Goal: Task Accomplishment & Management: Use online tool/utility

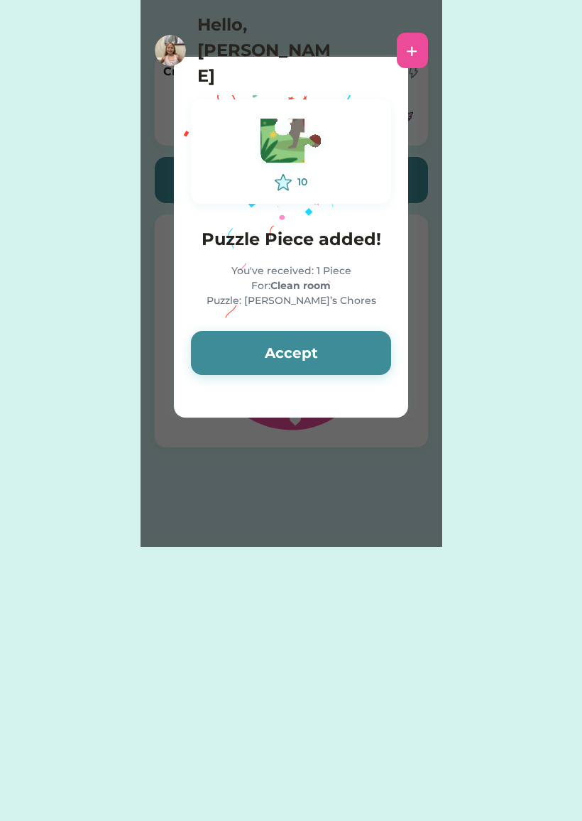
click at [366, 354] on button "Accept" at bounding box center [291, 353] width 200 height 44
click at [363, 358] on button "Accept" at bounding box center [291, 353] width 200 height 44
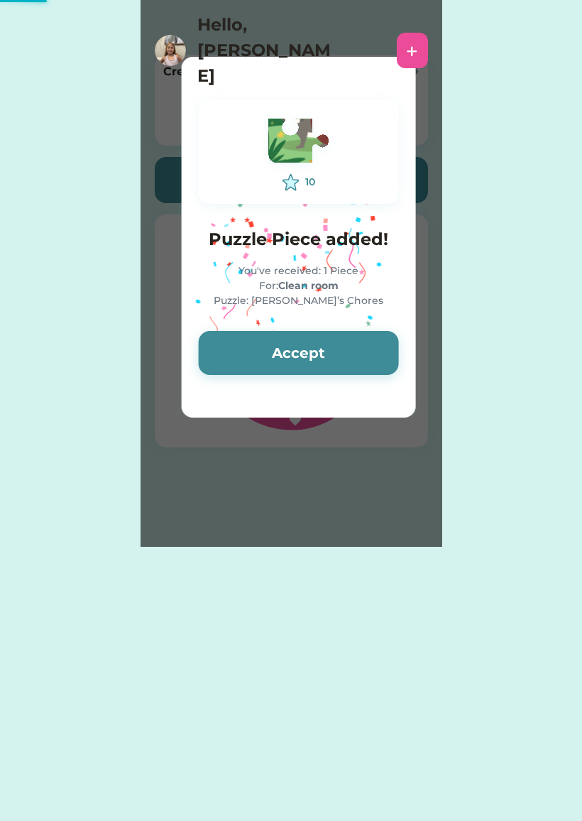
click at [353, 352] on button "Accept" at bounding box center [299, 353] width 200 height 44
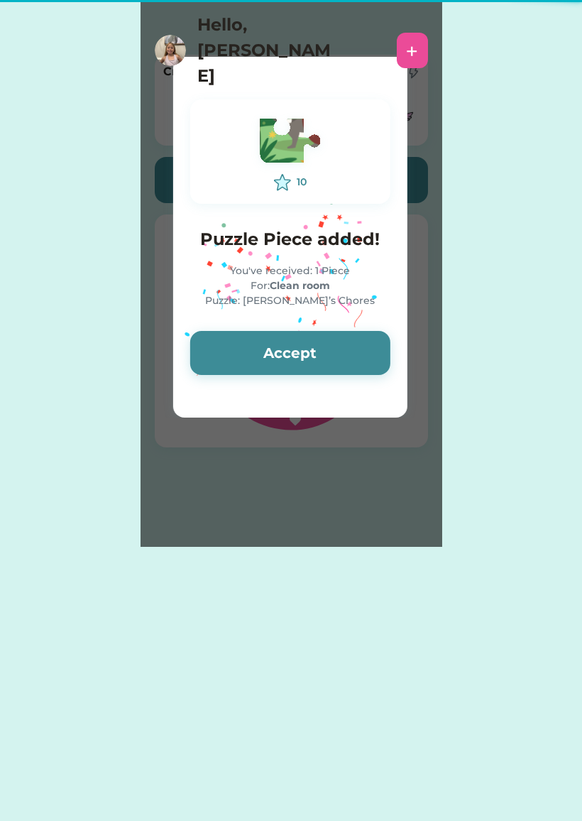
click at [354, 354] on button "Accept" at bounding box center [290, 353] width 200 height 44
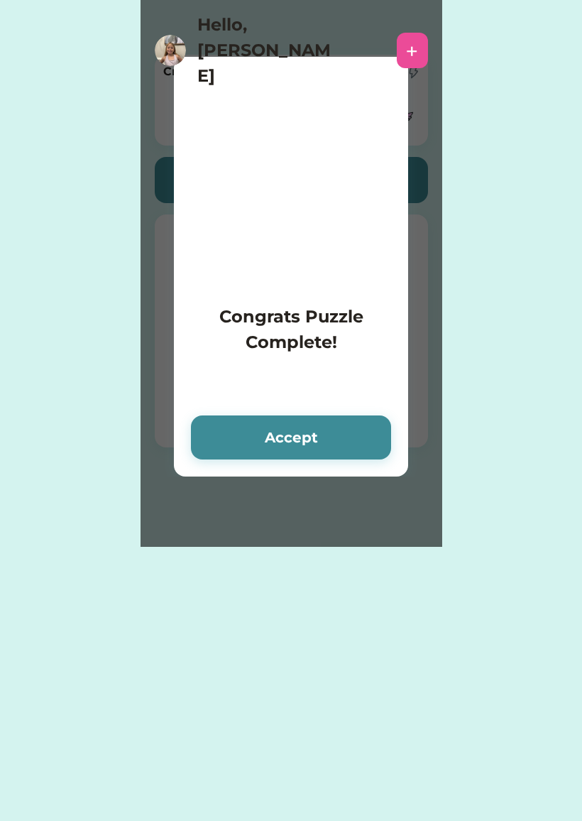
click at [353, 352] on h4 "Congrats Puzzle Complete!" at bounding box center [291, 329] width 200 height 51
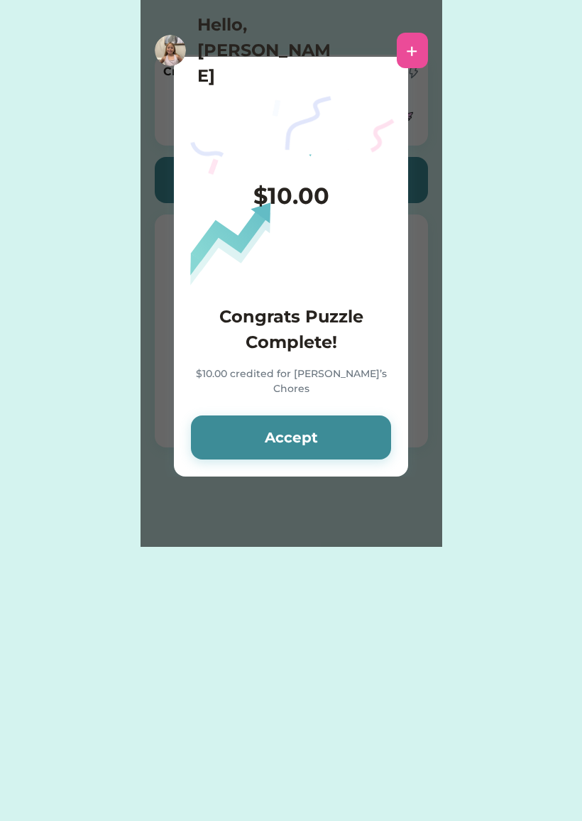
click at [356, 439] on button "Accept" at bounding box center [291, 437] width 200 height 44
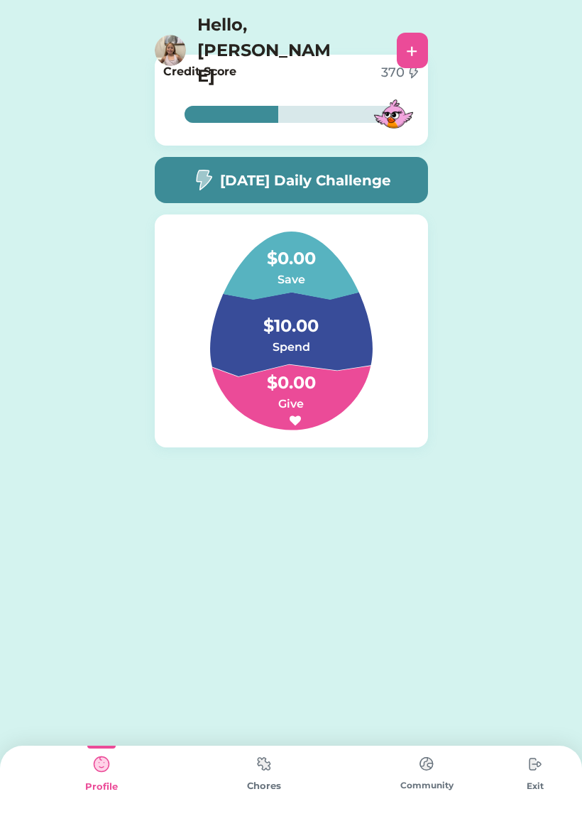
click at [274, 762] on img at bounding box center [264, 764] width 28 height 28
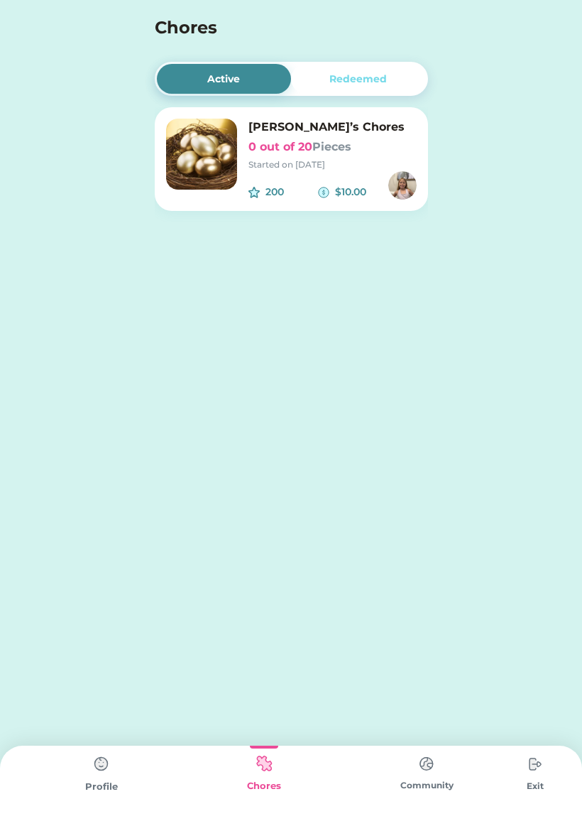
click at [209, 208] on div "[PERSON_NAME]’s Chores 0 out of 20 Pieces Started on [DATE] 200 $10.00" at bounding box center [291, 159] width 273 height 104
click at [185, 220] on div "[PERSON_NAME]’s Chores 0 out of 20 Pieces Started on [DATE] 200 $10.00" at bounding box center [291, 164] width 273 height 115
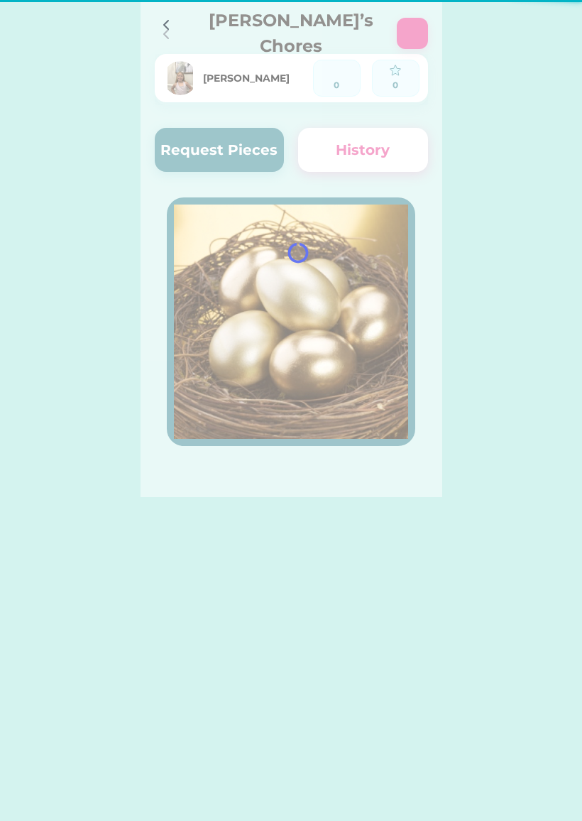
click at [226, 123] on div at bounding box center [292, 248] width 302 height 497
click at [390, 156] on div at bounding box center [292, 248] width 302 height 497
click at [224, 161] on div at bounding box center [292, 248] width 302 height 497
click at [256, 139] on button "Request Pieces" at bounding box center [220, 150] width 130 height 44
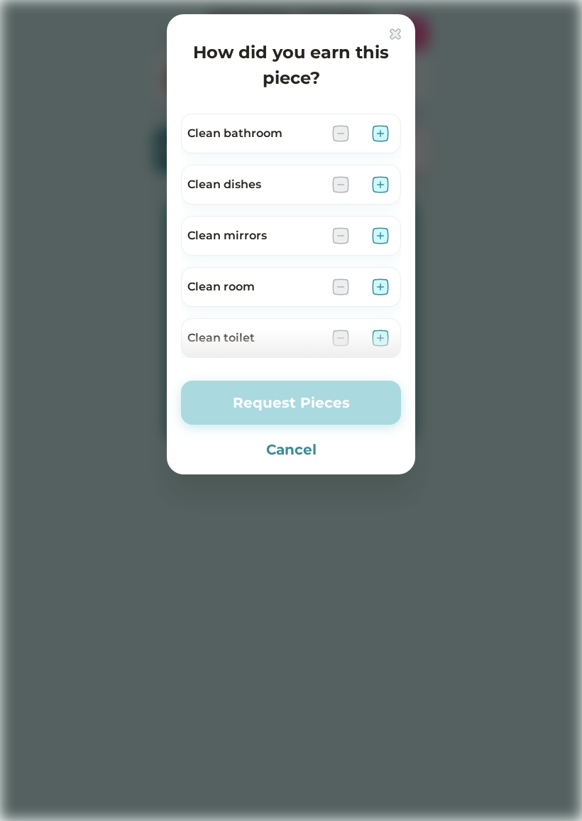
click at [225, 134] on div "Clean bathroom" at bounding box center [253, 133] width 133 height 17
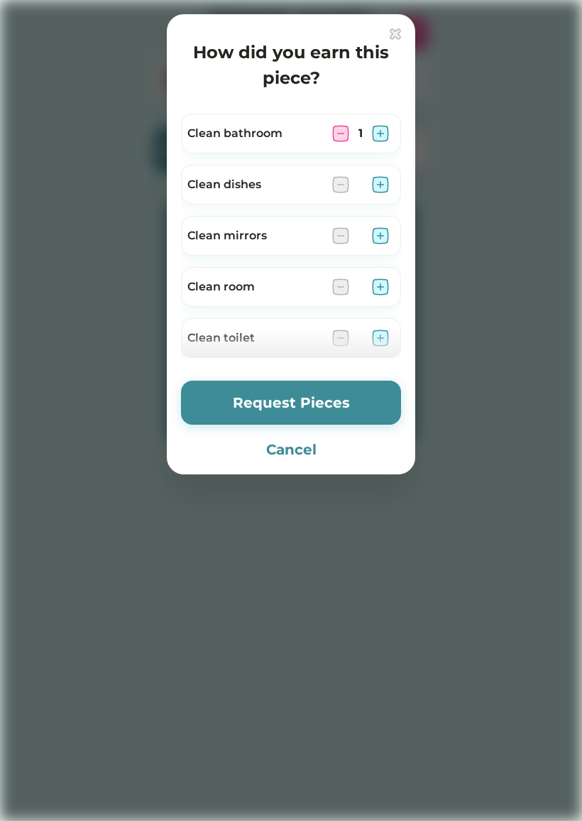
click at [341, 131] on img at bounding box center [340, 133] width 17 height 17
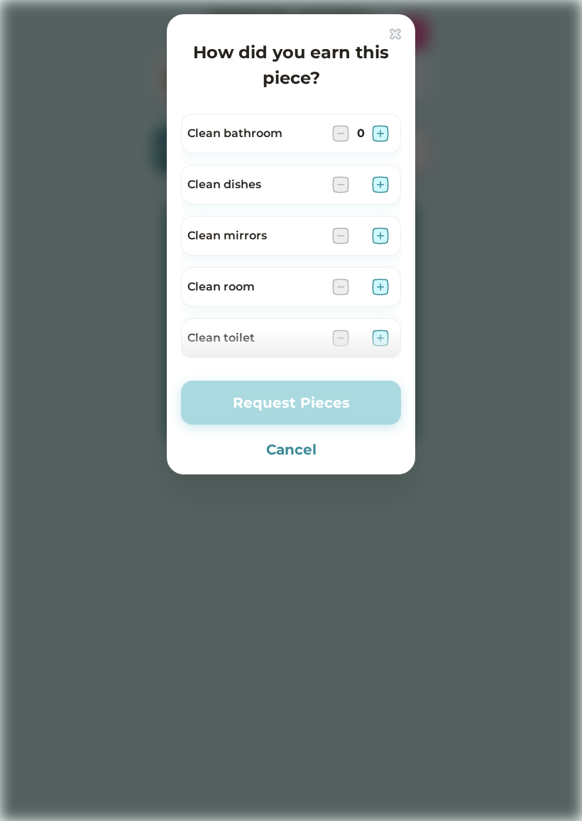
click at [388, 239] on img at bounding box center [380, 235] width 17 height 17
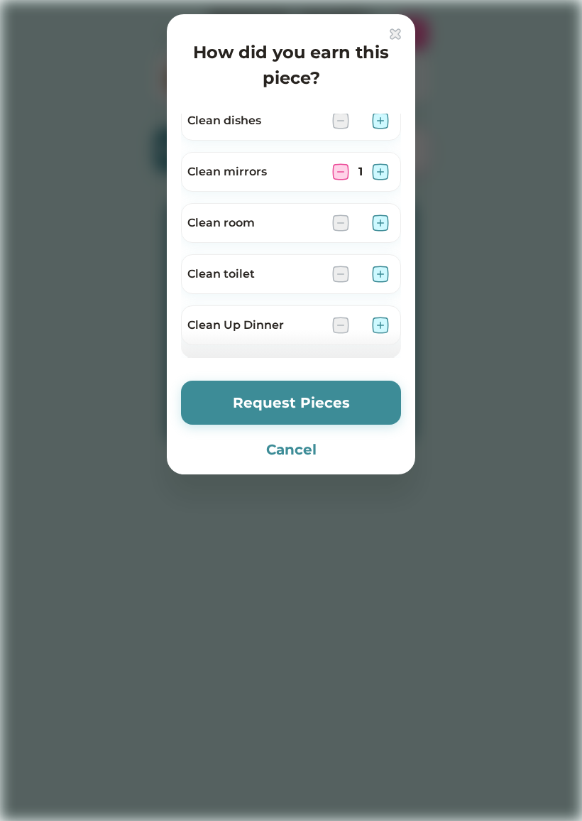
scroll to position [61, 0]
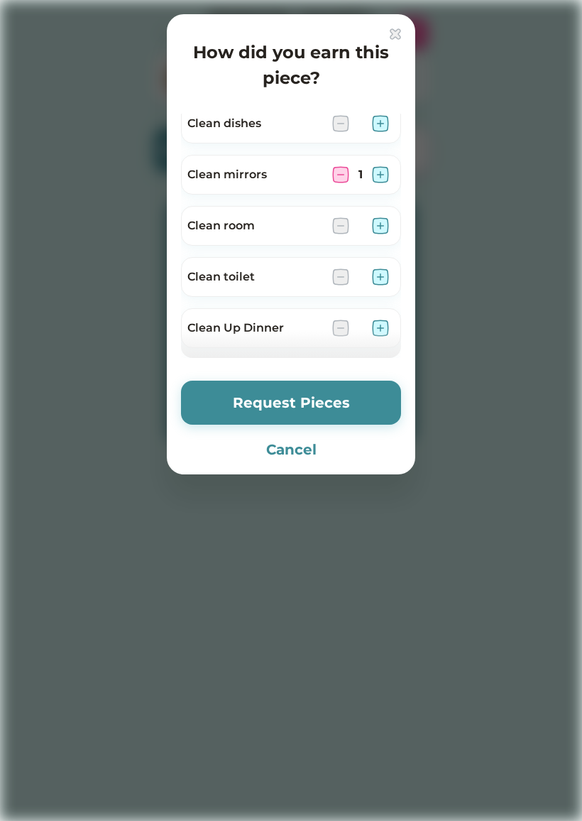
click at [374, 281] on img at bounding box center [380, 276] width 17 height 17
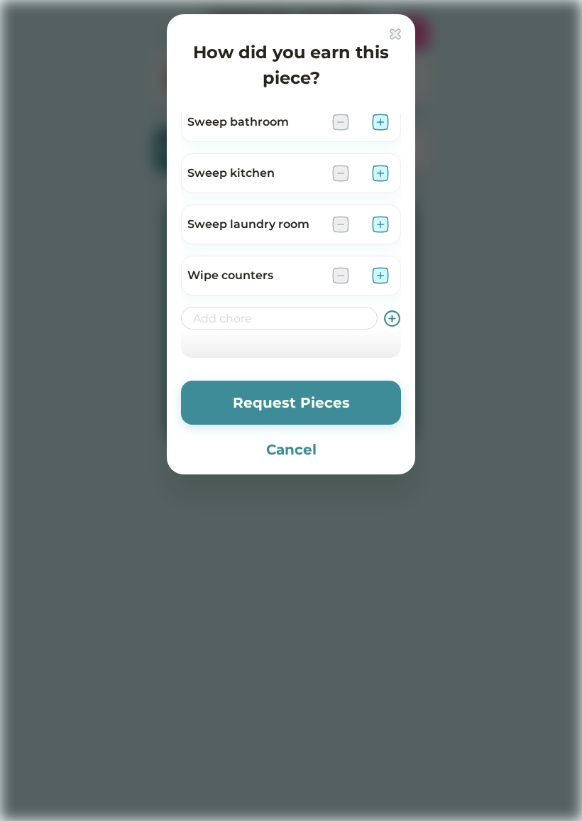
scroll to position [625, 0]
click at [383, 275] on img at bounding box center [380, 275] width 17 height 17
click at [369, 411] on button "Request Pieces" at bounding box center [291, 403] width 220 height 44
